Goal: Information Seeking & Learning: Check status

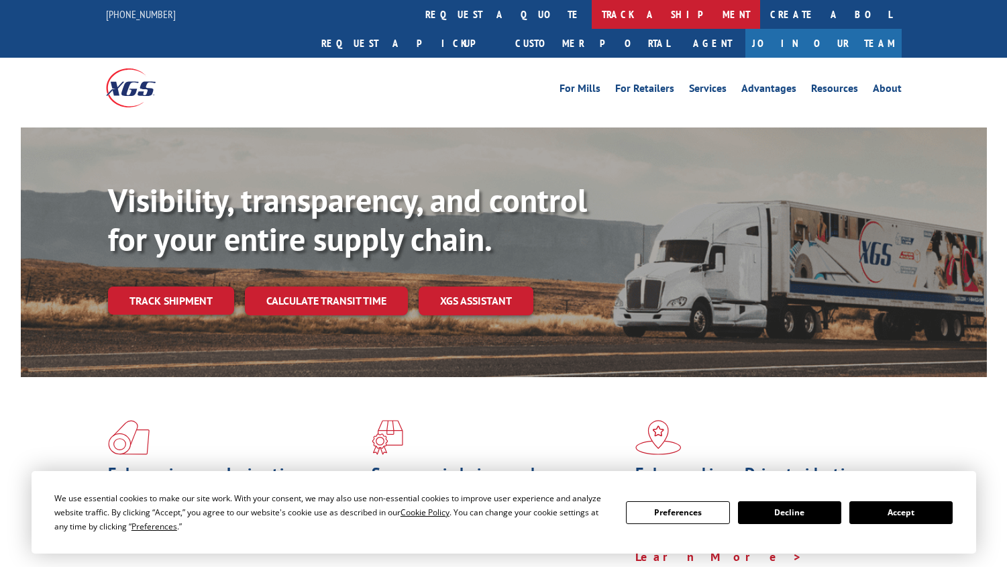
click at [592, 11] on link "track a shipment" at bounding box center [676, 14] width 168 height 29
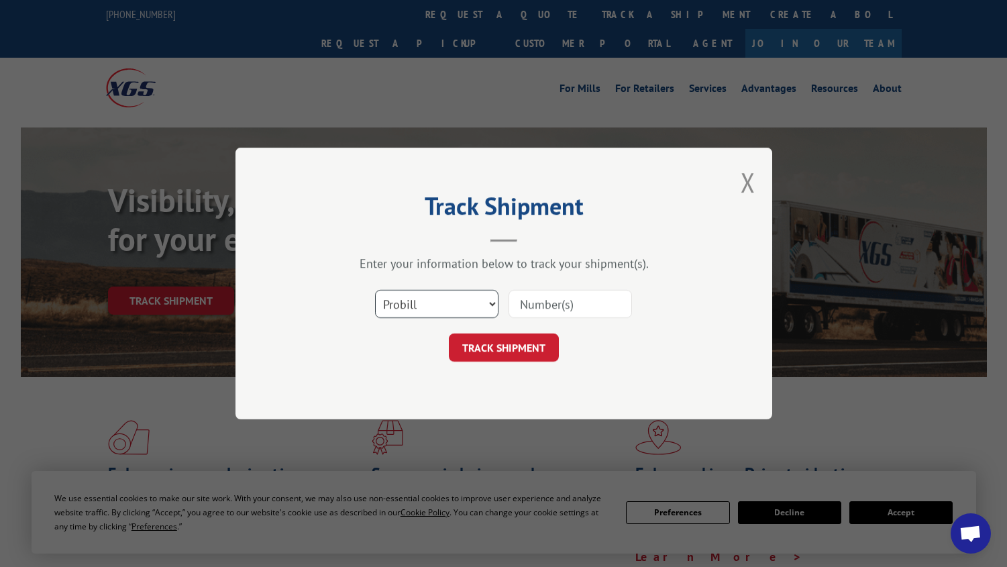
drag, startPoint x: 472, startPoint y: 299, endPoint x: 471, endPoint y: 308, distance: 8.7
click at [472, 299] on select "Select category... Probill BOL PO" at bounding box center [436, 304] width 123 height 28
select select "bol"
click at [375, 290] on select "Select category... Probill BOL PO" at bounding box center [436, 304] width 123 height 28
drag, startPoint x: 560, startPoint y: 305, endPoint x: 570, endPoint y: 303, distance: 9.5
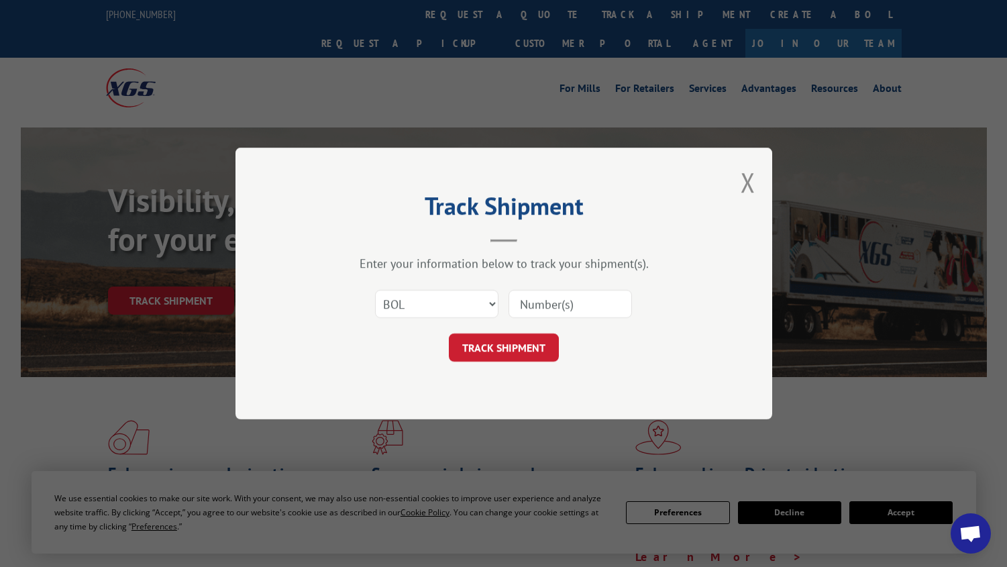
click at [561, 304] on input at bounding box center [570, 304] width 123 height 28
type input "2868142"
click at [534, 354] on button "TRACK SHIPMENT" at bounding box center [504, 348] width 110 height 28
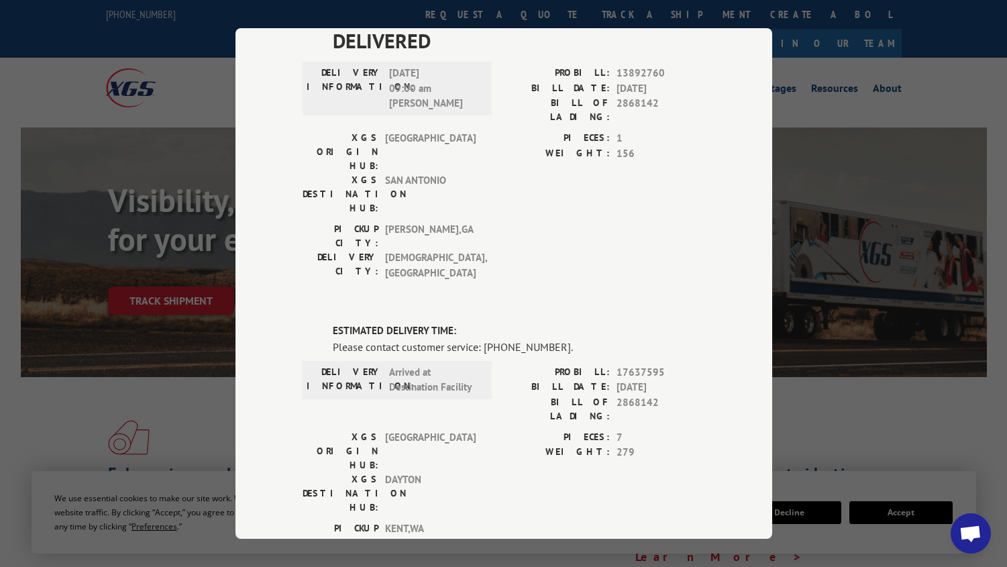
scroll to position [134, 0]
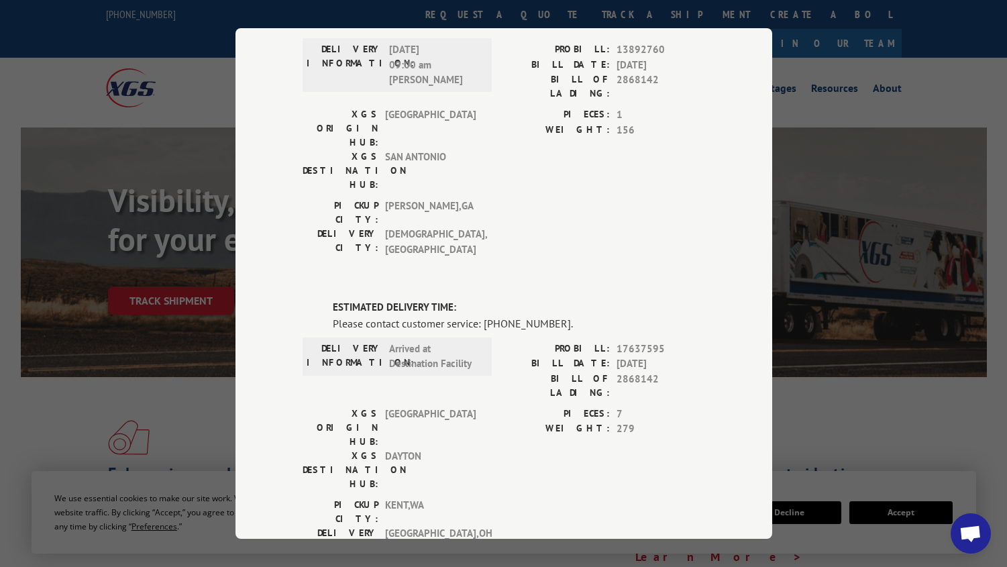
click at [727, 376] on div "Track Shipment DELIVERED DELIVERY INFORMATION: [DATE] 09:00 am M [PERSON_NAME]:…" at bounding box center [504, 283] width 537 height 511
